Goal: Navigation & Orientation: Find specific page/section

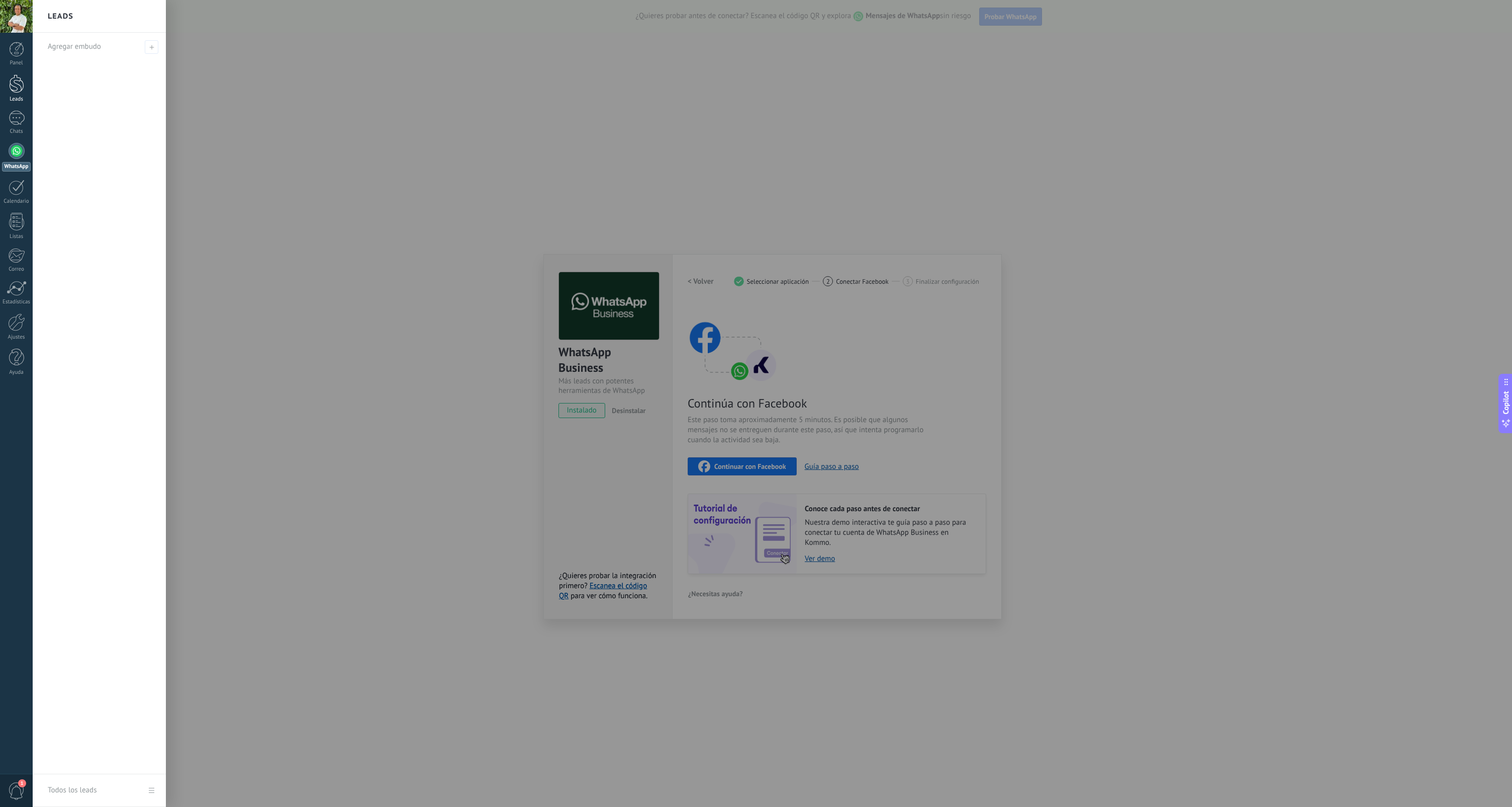
click at [24, 86] on link "Leads" at bounding box center [16, 89] width 33 height 28
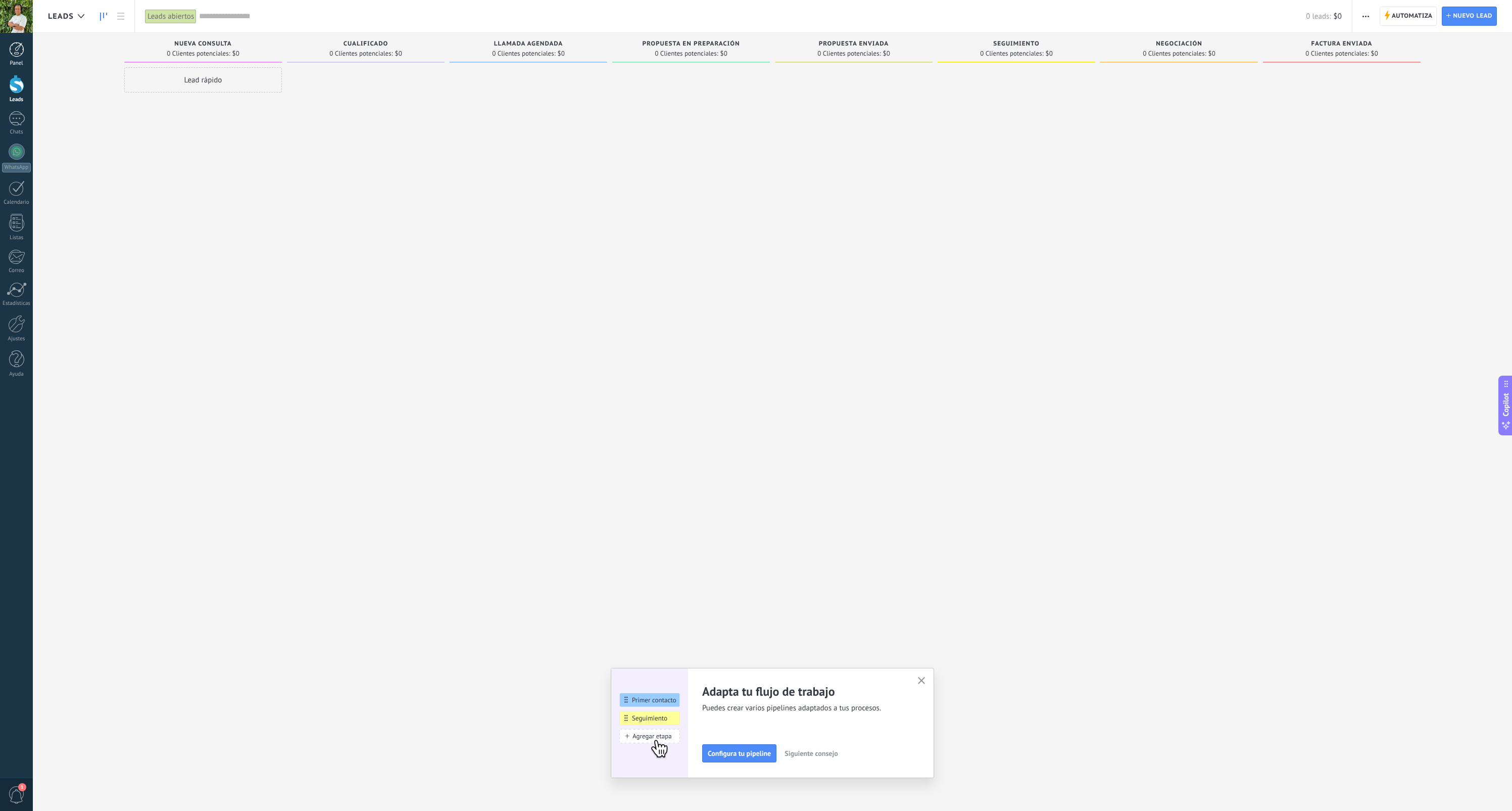
click at [21, 54] on div at bounding box center [16, 49] width 15 height 15
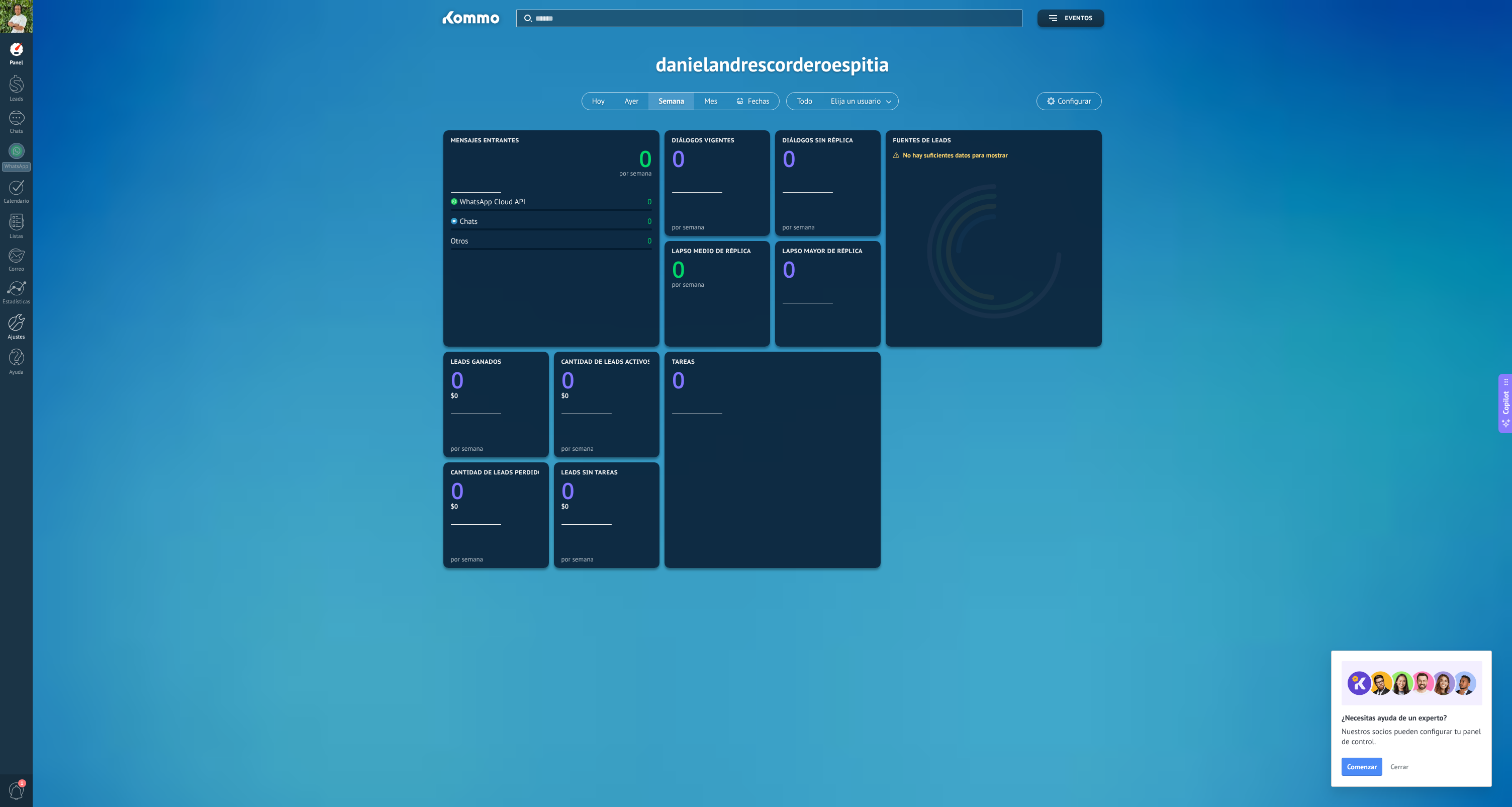
click at [19, 327] on div at bounding box center [16, 322] width 17 height 18
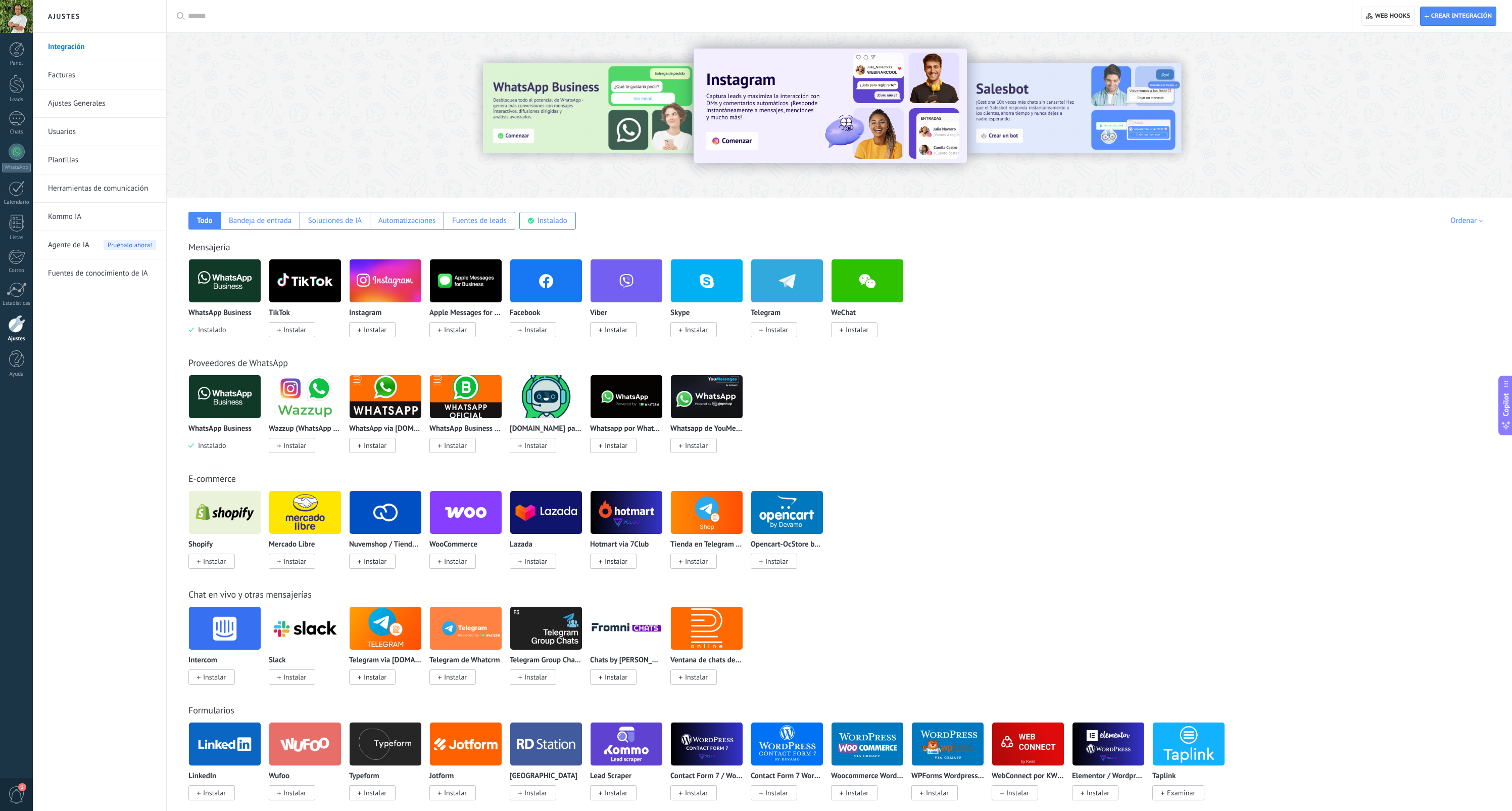
click at [83, 73] on link "Facturas" at bounding box center [102, 75] width 108 height 28
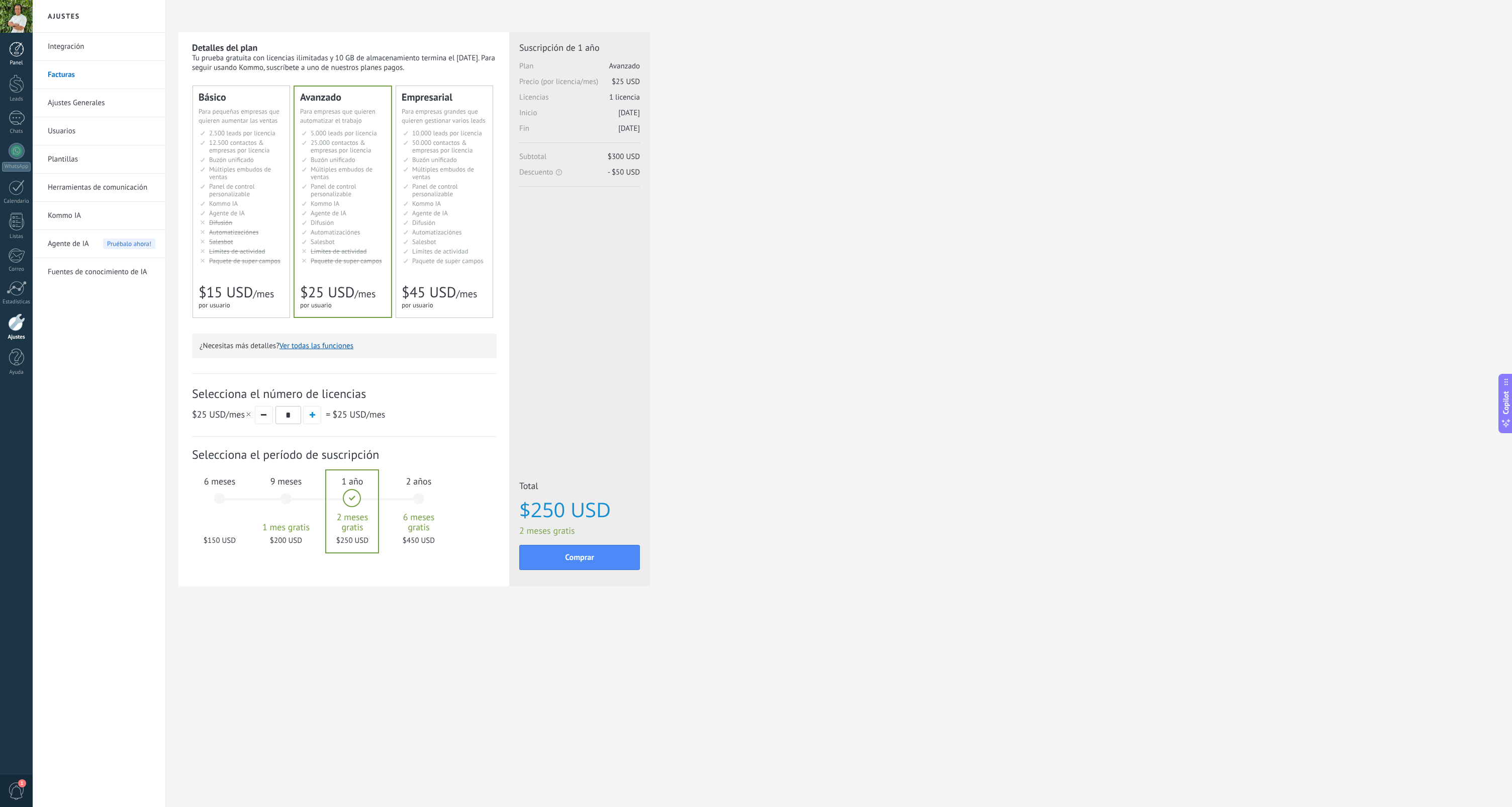
click at [16, 54] on div at bounding box center [16, 49] width 15 height 15
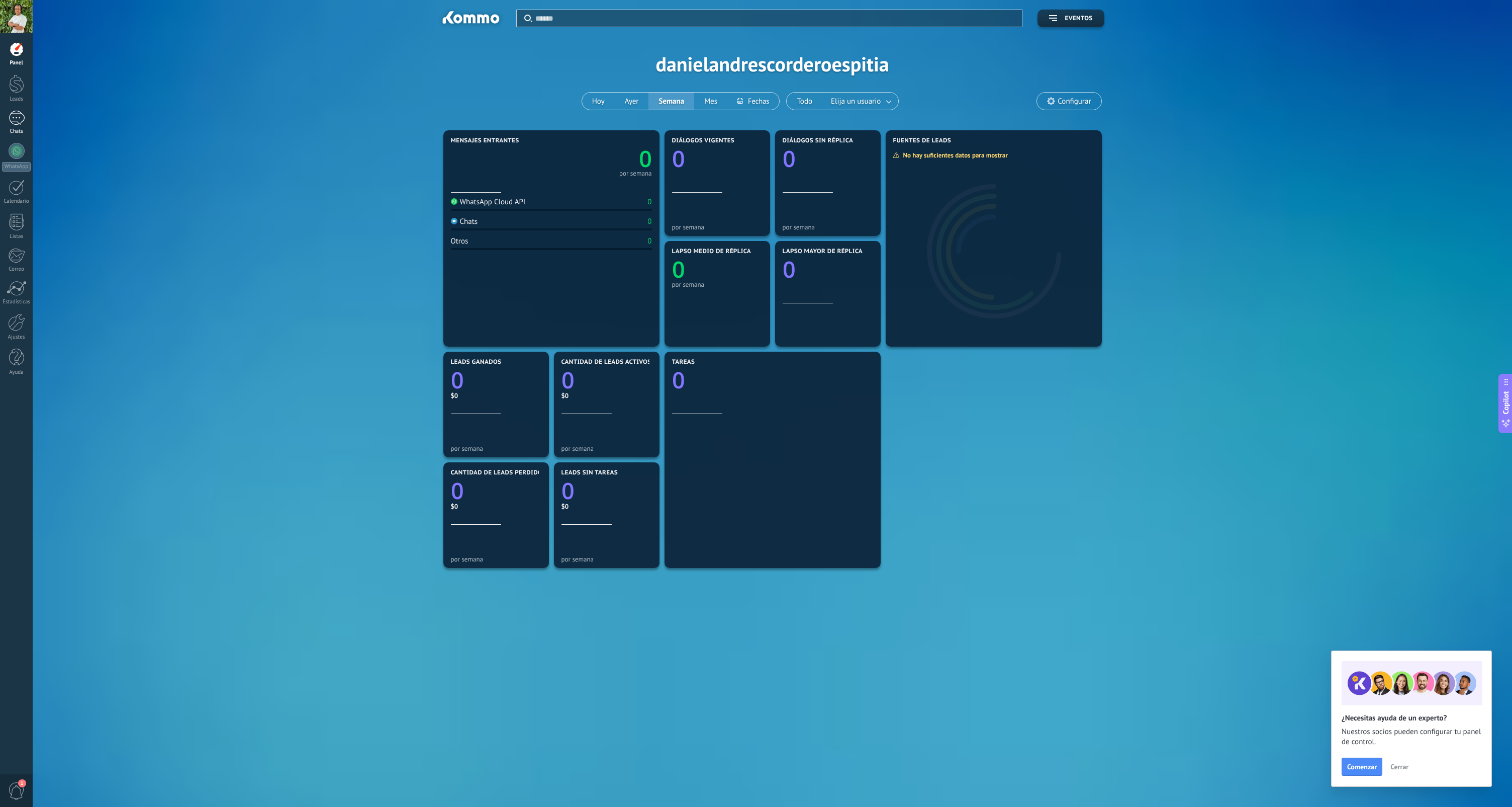
click at [19, 125] on div at bounding box center [16, 118] width 16 height 15
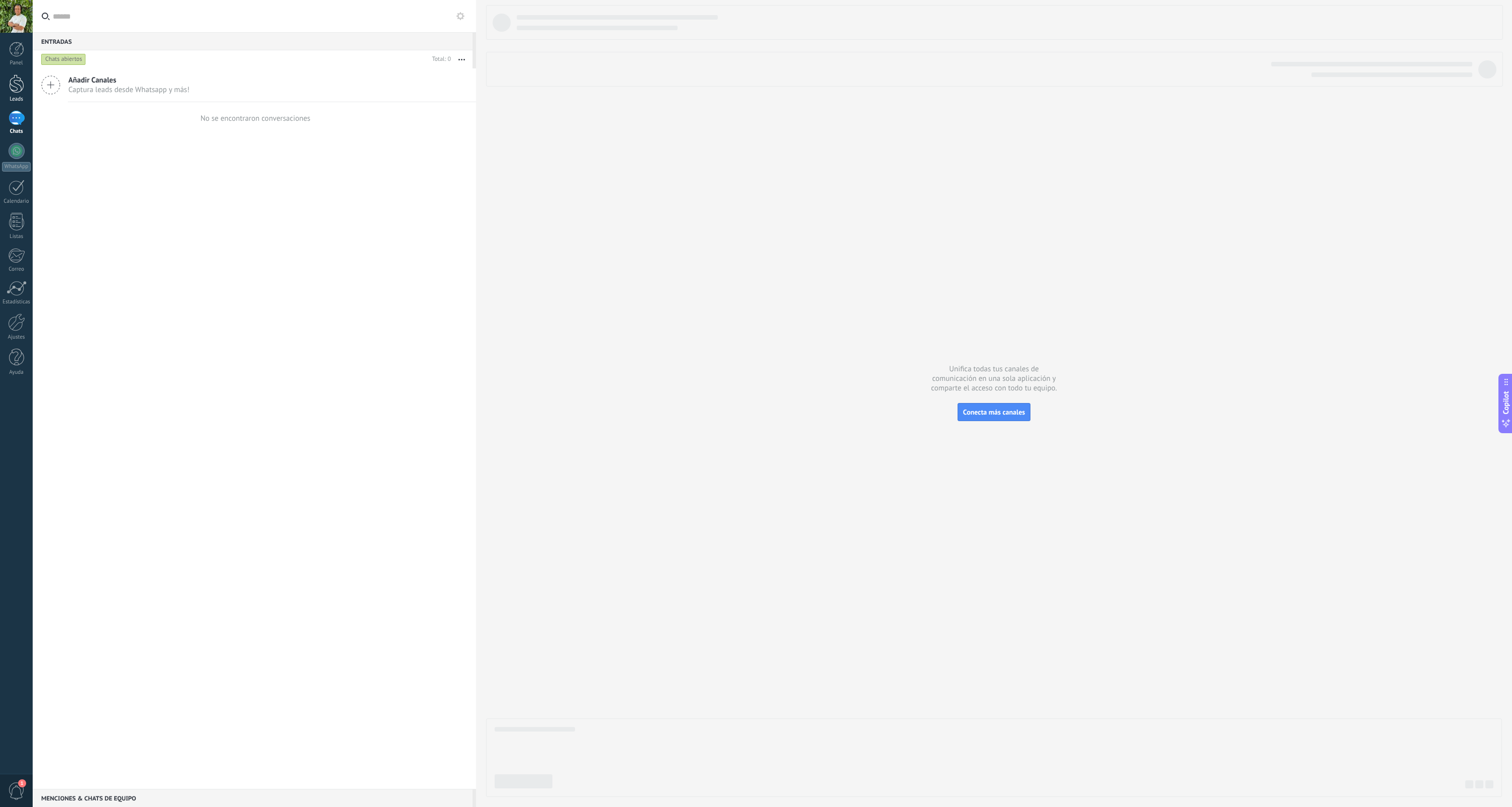
click at [7, 89] on link "Leads" at bounding box center [16, 89] width 33 height 28
